Goal: Find specific page/section: Find specific page/section

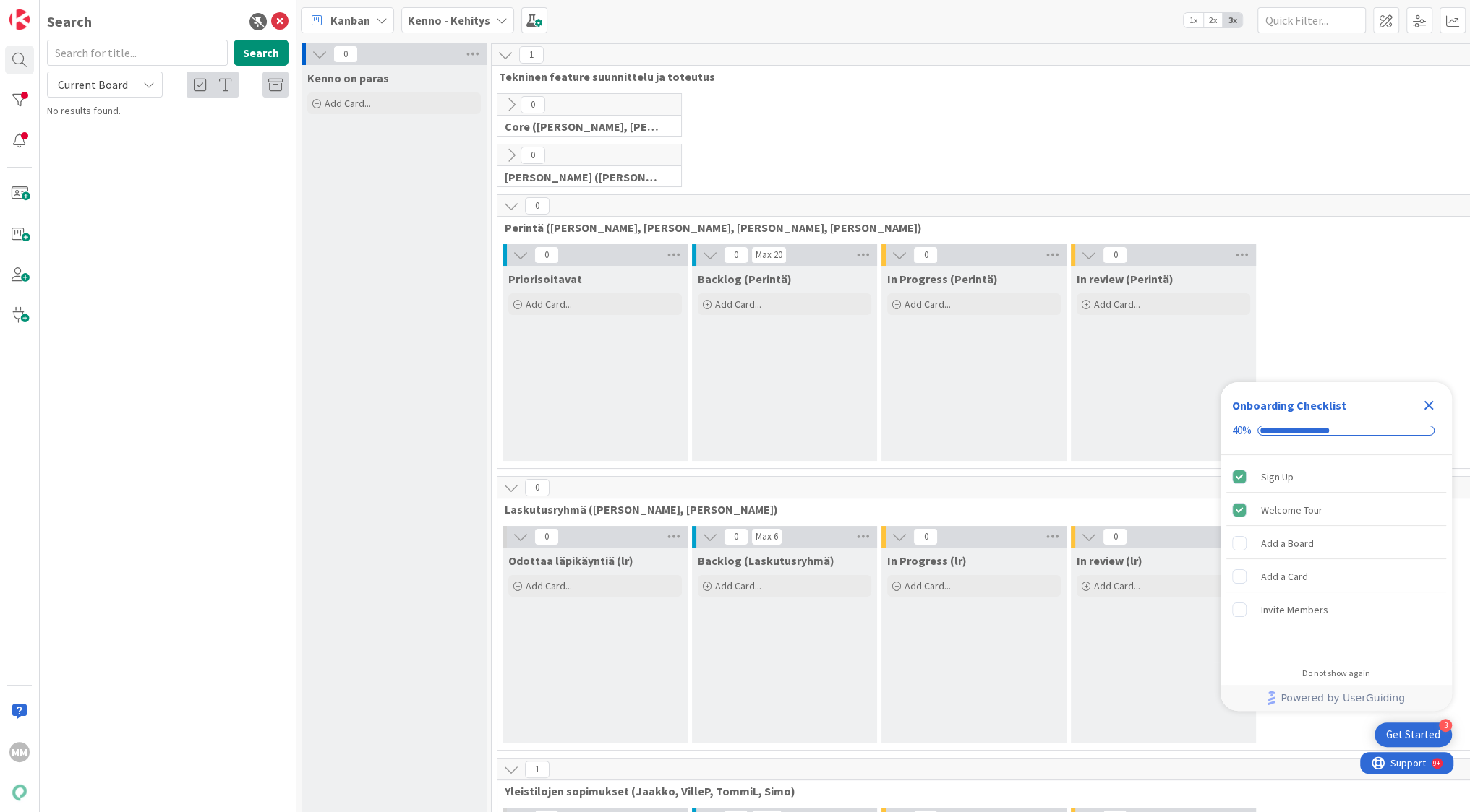
click at [488, 23] on div "Kenno - Kehitys" at bounding box center [457, 20] width 113 height 26
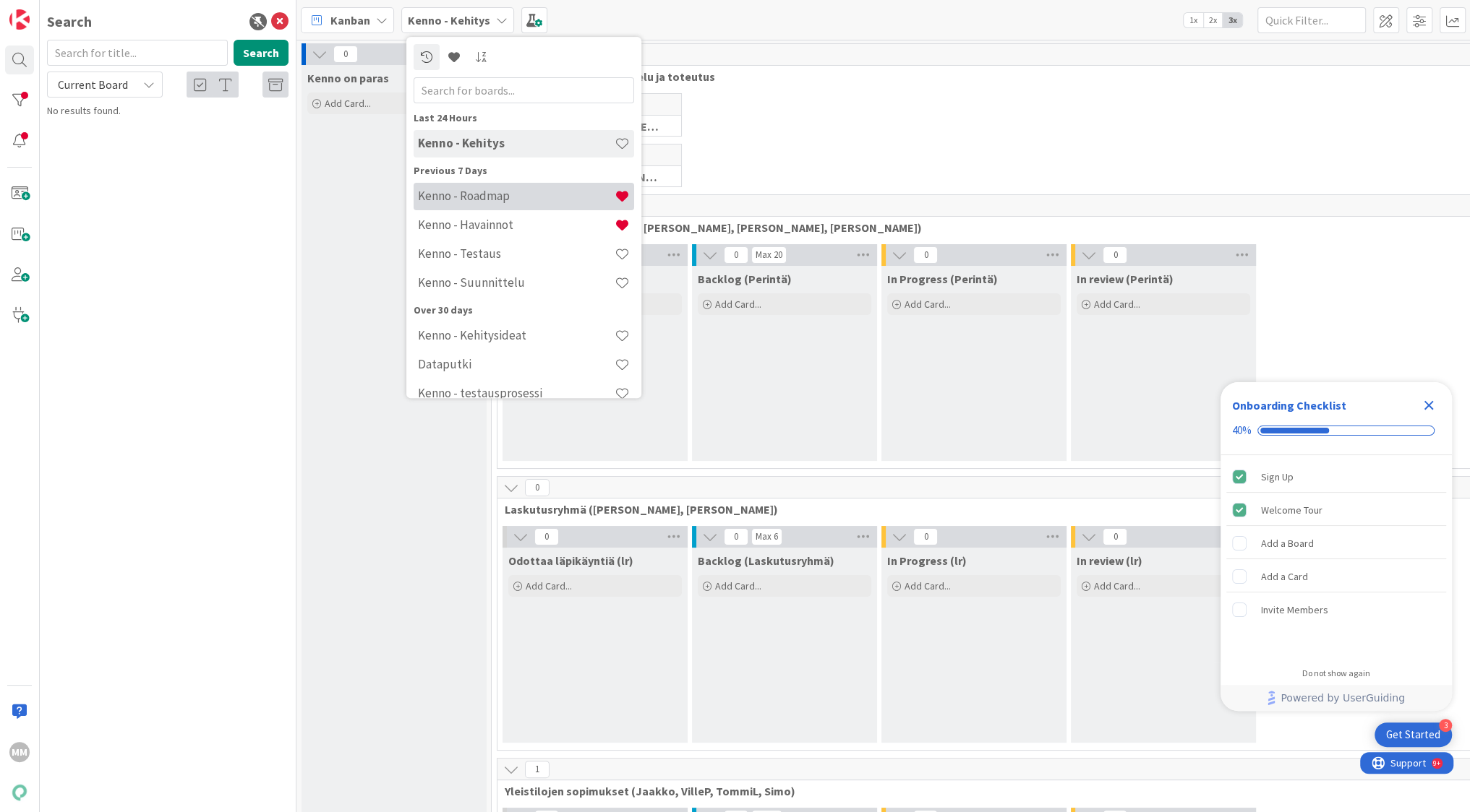
click at [497, 199] on h4 "Kenno - Roadmap" at bounding box center [516, 196] width 197 height 15
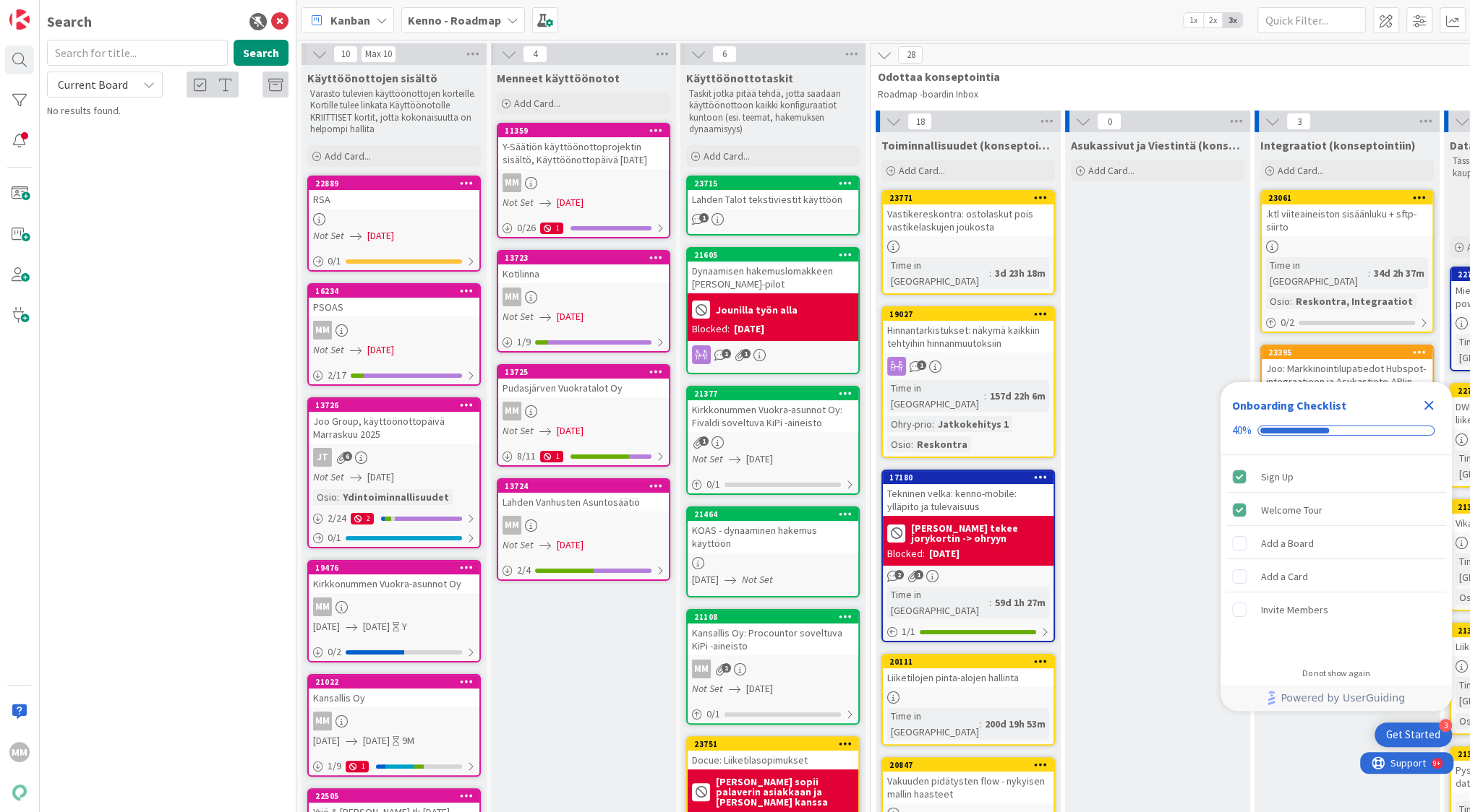
click at [361, 722] on div "MM" at bounding box center [394, 721] width 171 height 18
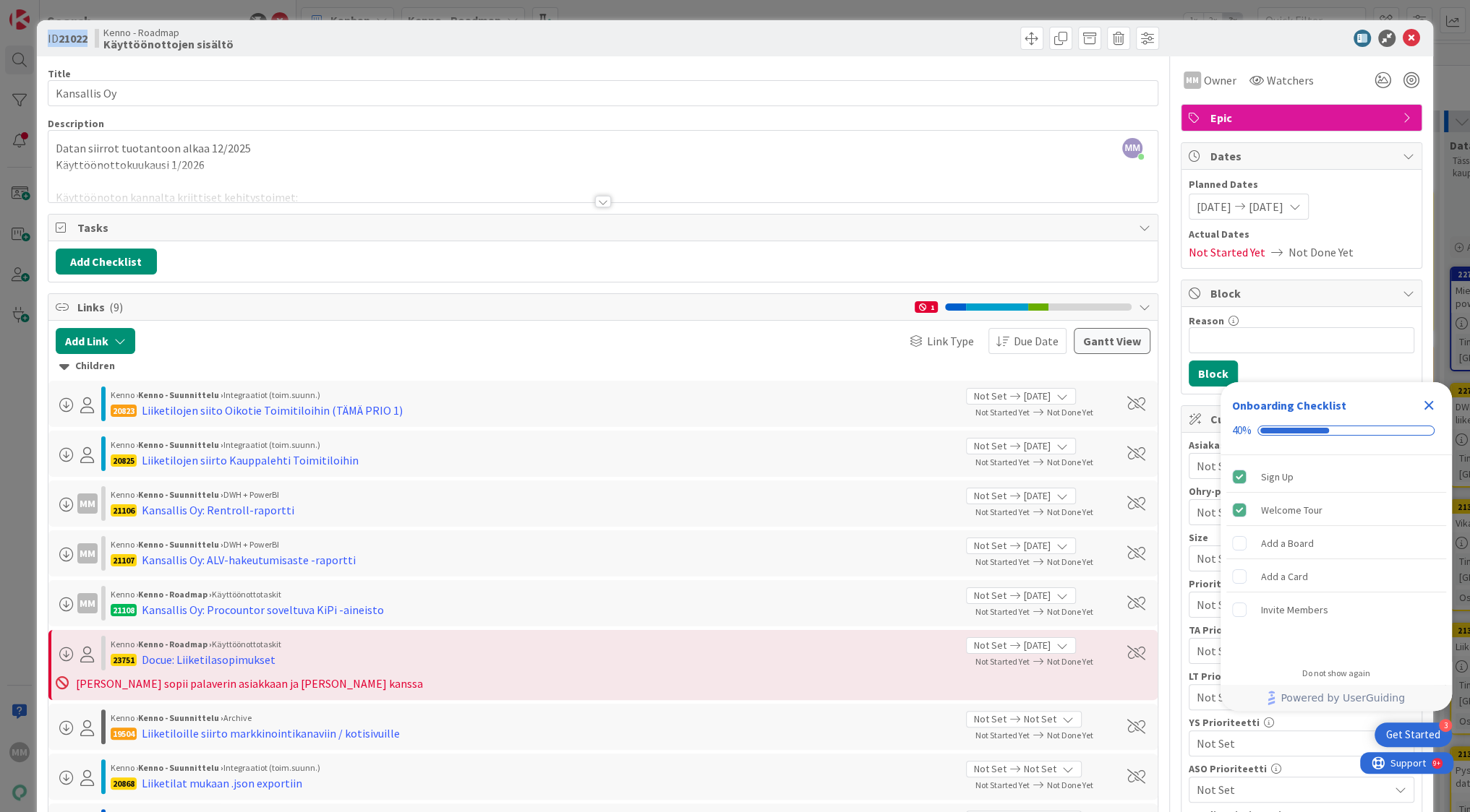
drag, startPoint x: 89, startPoint y: 42, endPoint x: 42, endPoint y: 36, distance: 47.4
click at [42, 36] on div "ID 21022 Kenno - Roadmap Käyttöönottojen sisältö" at bounding box center [735, 38] width 1396 height 36
copy span "ID 21022"
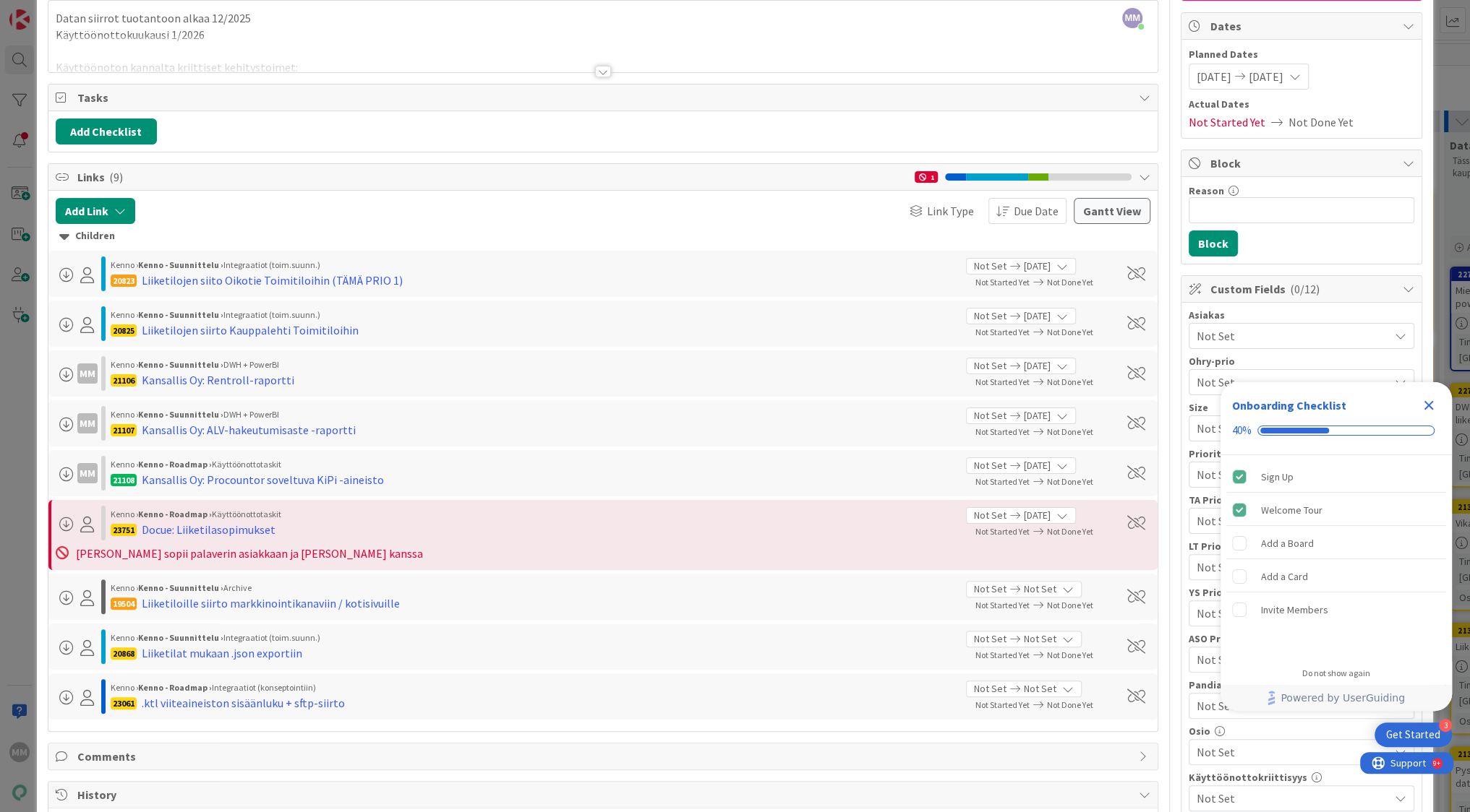
scroll to position [131, 0]
click at [352, 694] on div "23061 .ktl viiteaineiston sisäänluku + sftp-siirto" at bounding box center [533, 702] width 844 height 18
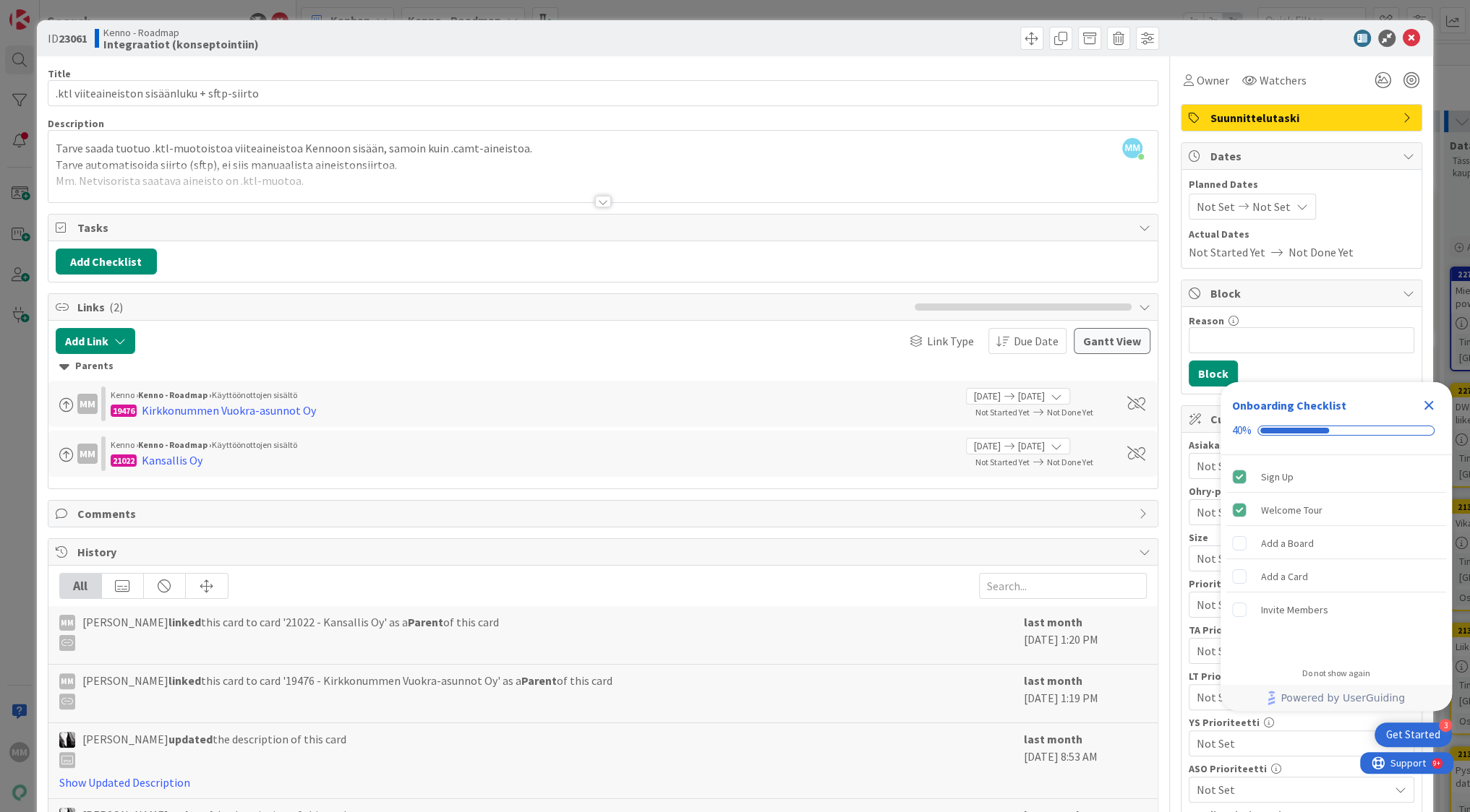
click at [603, 200] on div at bounding box center [602, 201] width 16 height 12
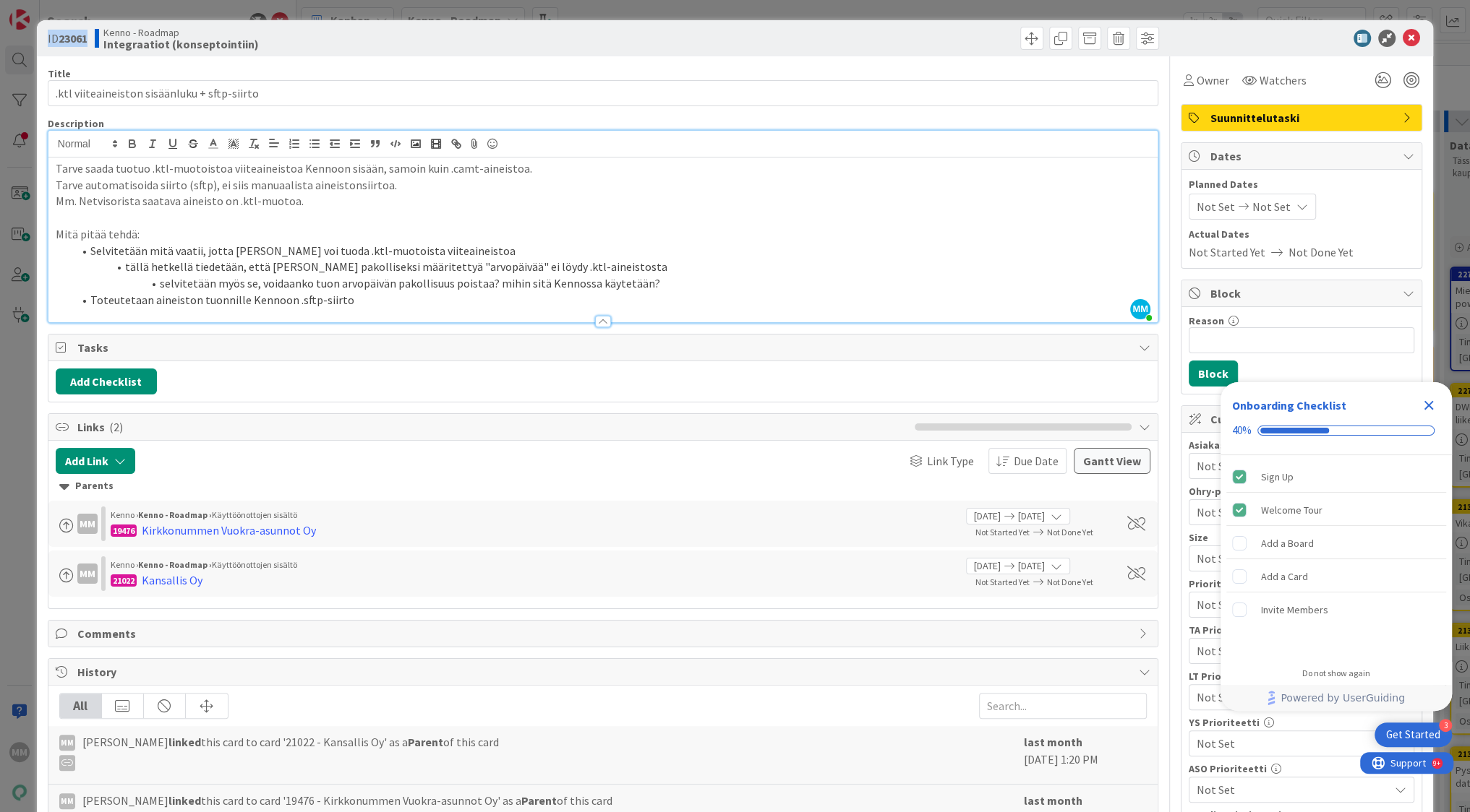
drag, startPoint x: 88, startPoint y: 35, endPoint x: 48, endPoint y: 36, distance: 40.0
click at [48, 36] on span "ID 23061" at bounding box center [67, 38] width 40 height 18
copy span "ID 23061"
